Goal: Find specific page/section: Find specific page/section

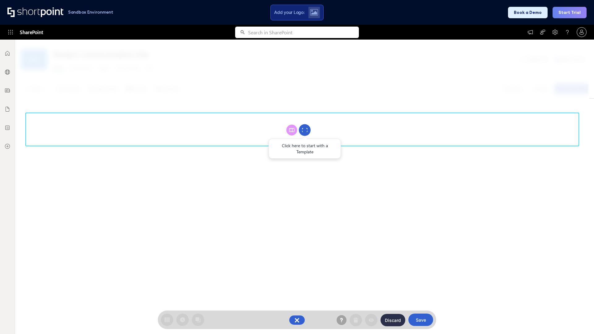
click at [305, 130] on circle at bounding box center [305, 130] width 12 height 12
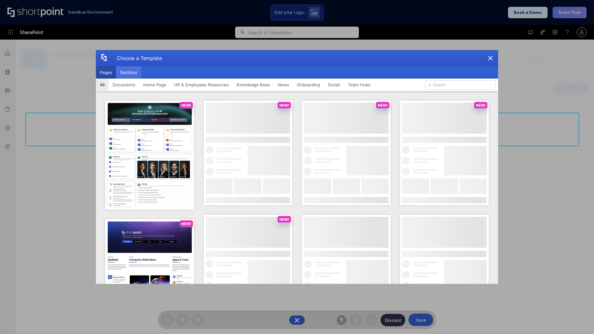
click at [128, 72] on button "Sections" at bounding box center [128, 72] width 25 height 12
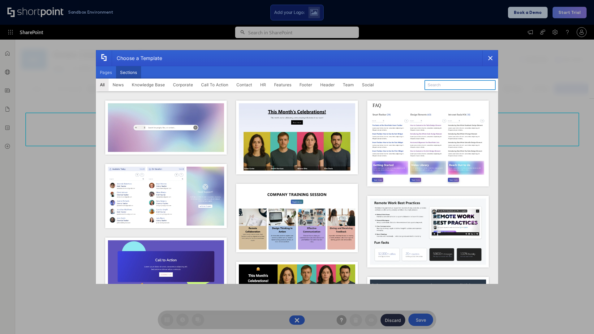
type input "Events"
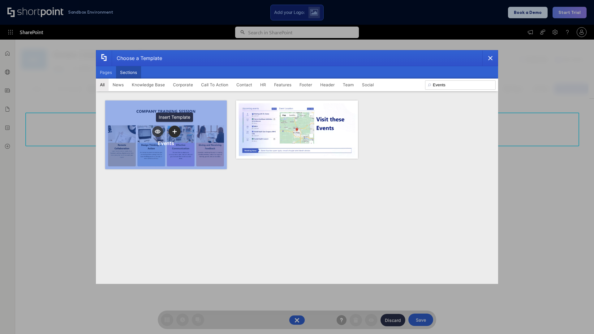
click at [175, 132] on icon "template selector" at bounding box center [174, 132] width 4 height 4
